Goal: Information Seeking & Learning: Learn about a topic

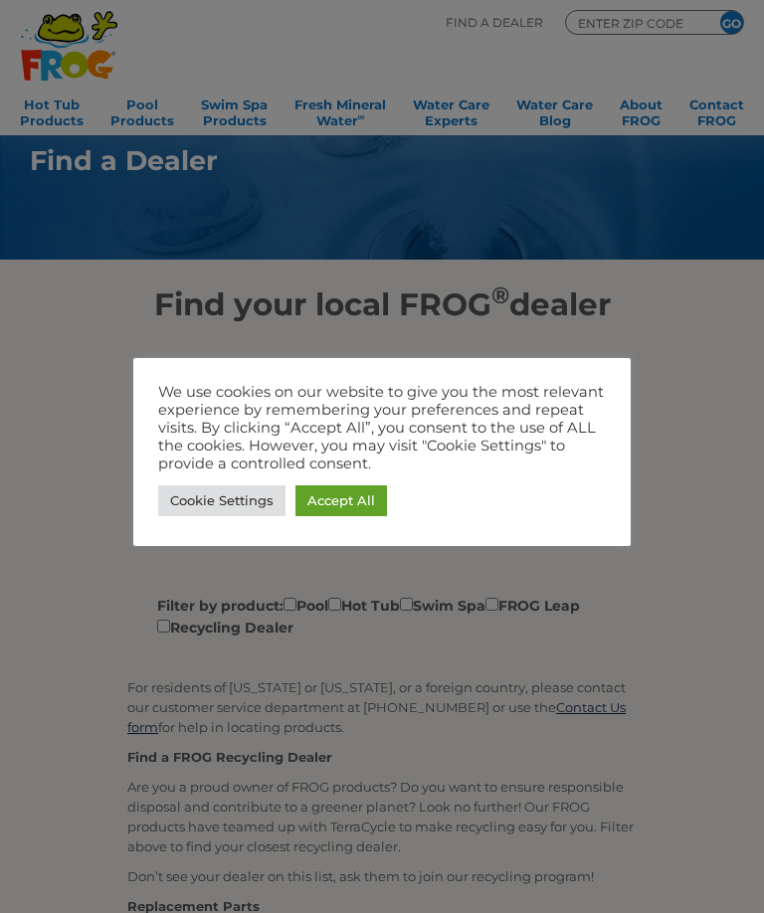
click at [358, 503] on link "Accept All" at bounding box center [340, 500] width 91 height 31
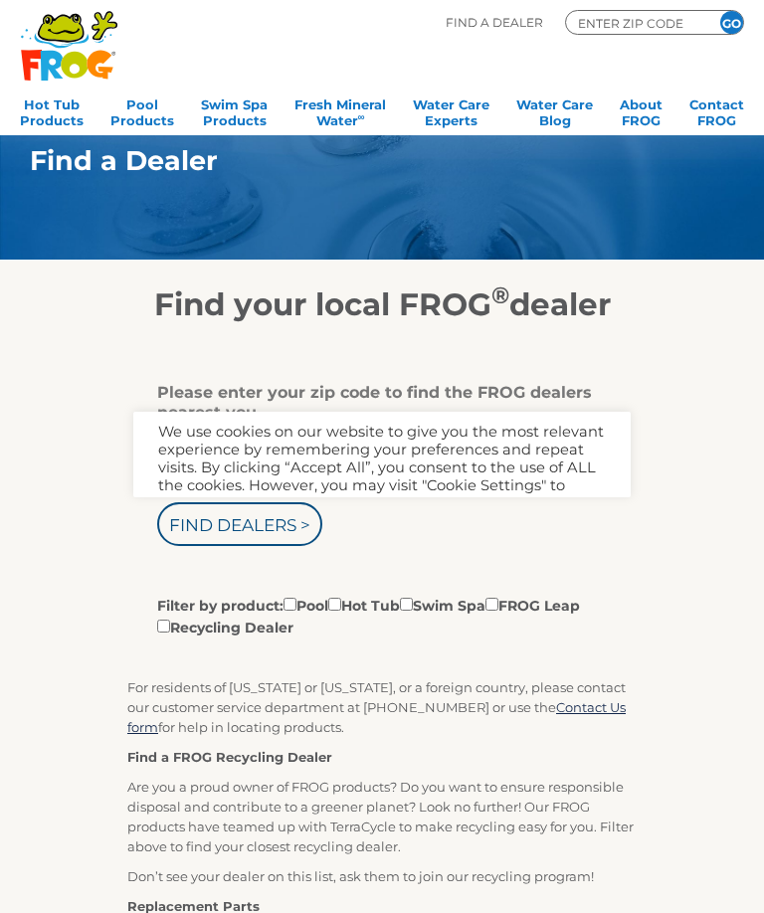
click at [358, 503] on div "Zip Code Find Dealers > Filter by product: Pool Hot Tub Swim Spa FROG Leap Recy…" at bounding box center [374, 549] width 434 height 175
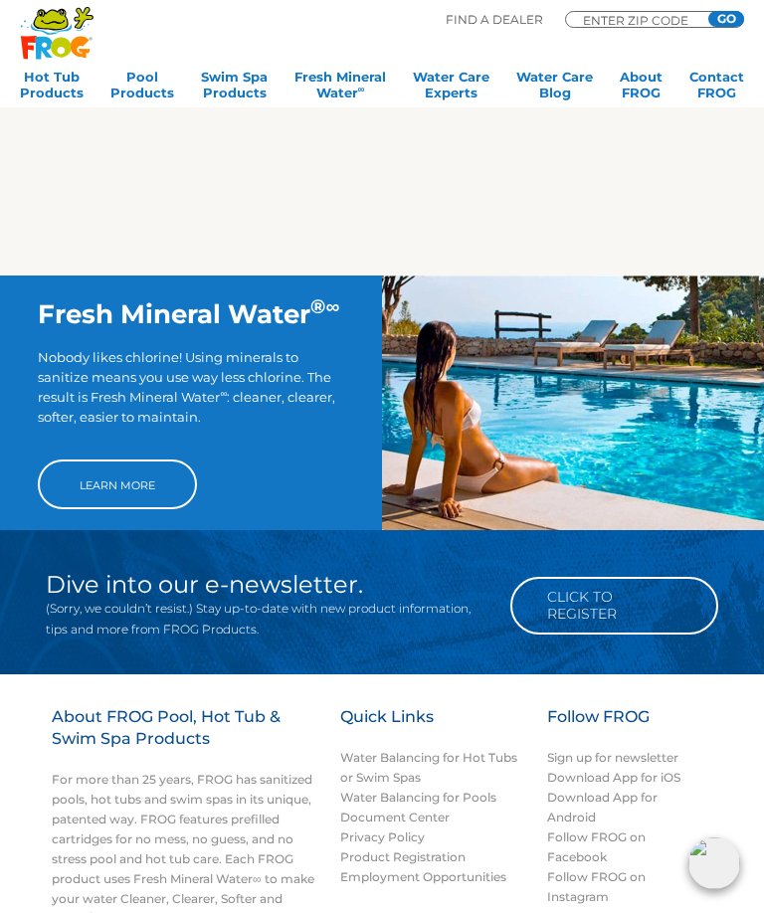
scroll to position [1115, 0]
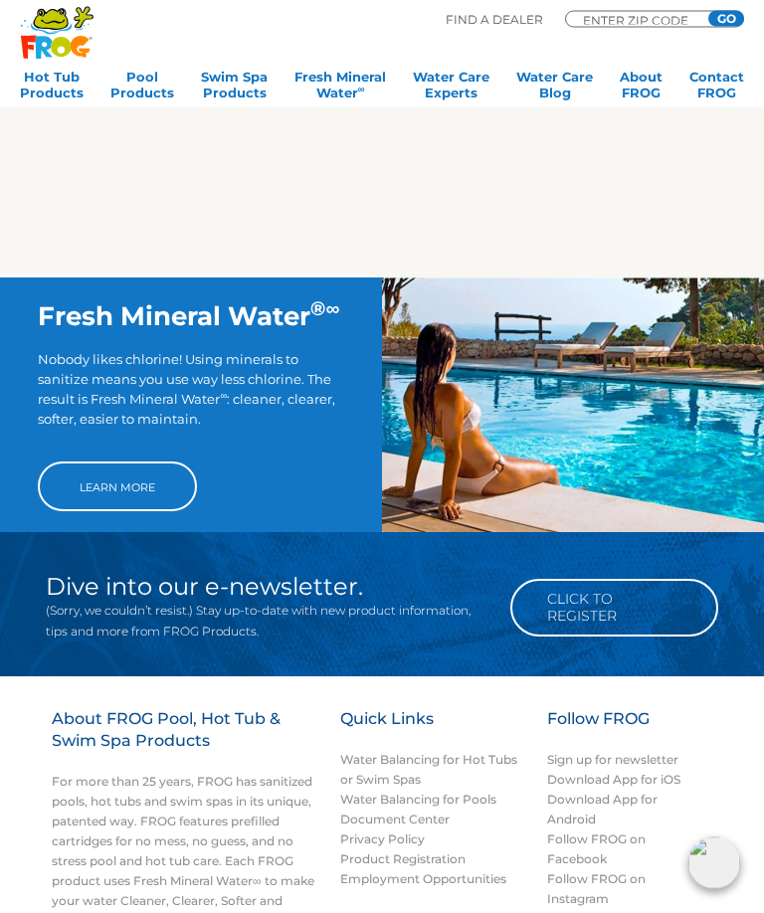
click at [66, 490] on link "Learn More" at bounding box center [117, 487] width 159 height 50
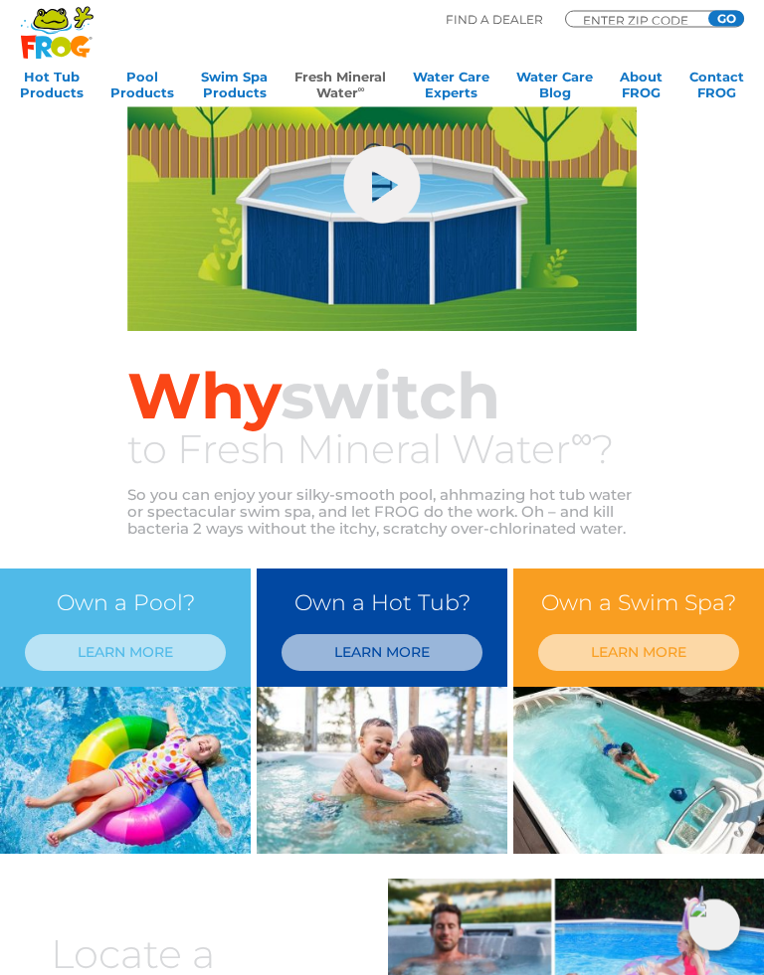
scroll to position [192, 0]
click at [335, 646] on link "LEARN MORE" at bounding box center [381, 652] width 201 height 37
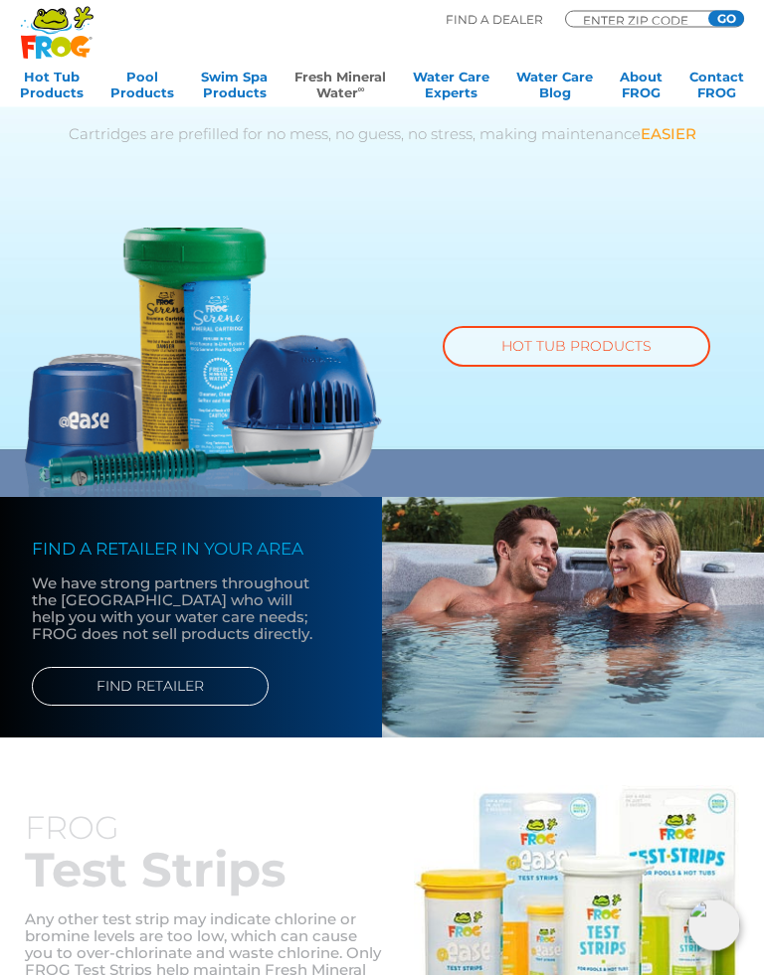
scroll to position [1018, 0]
click at [584, 358] on link "HOT TUB PRODUCTS" at bounding box center [575, 346] width 267 height 41
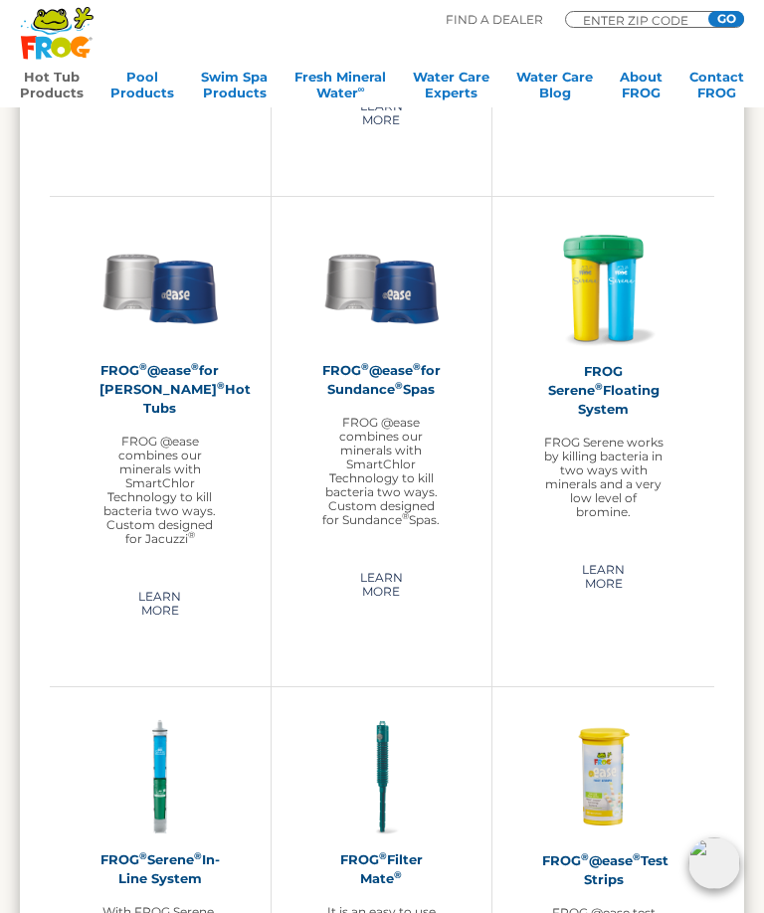
scroll to position [2329, 0]
